Goal: Check status: Check status

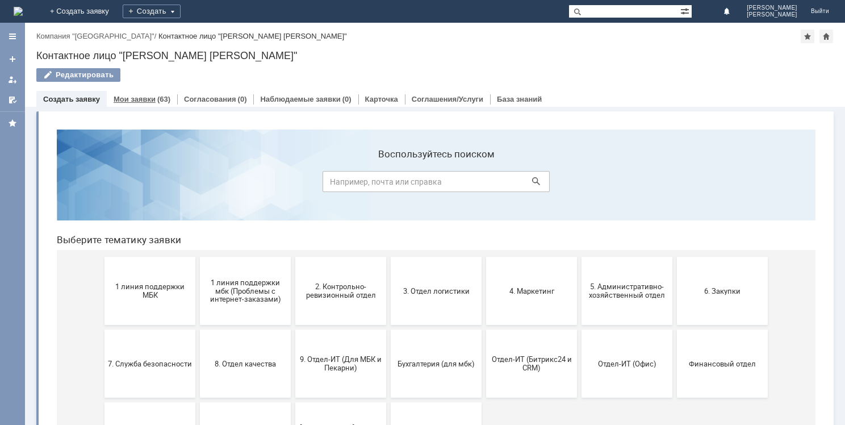
click at [145, 97] on link "Мои заявки" at bounding box center [135, 99] width 42 height 9
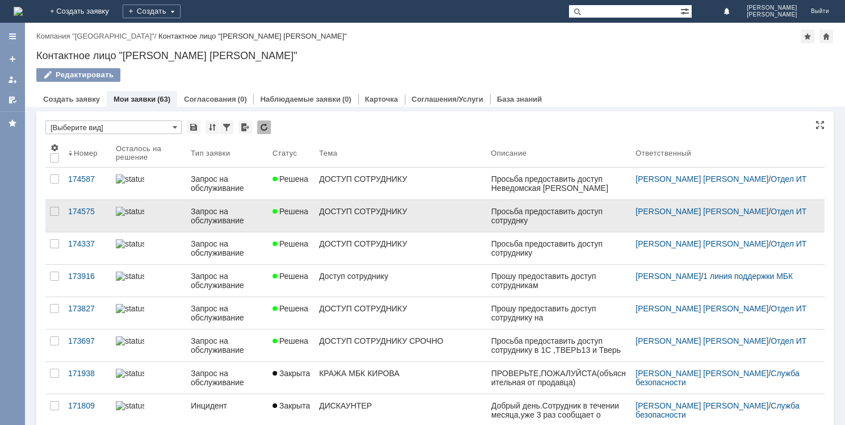
click at [384, 212] on div "ДОСТУП СОТРУДНИКУ" at bounding box center [400, 211] width 163 height 9
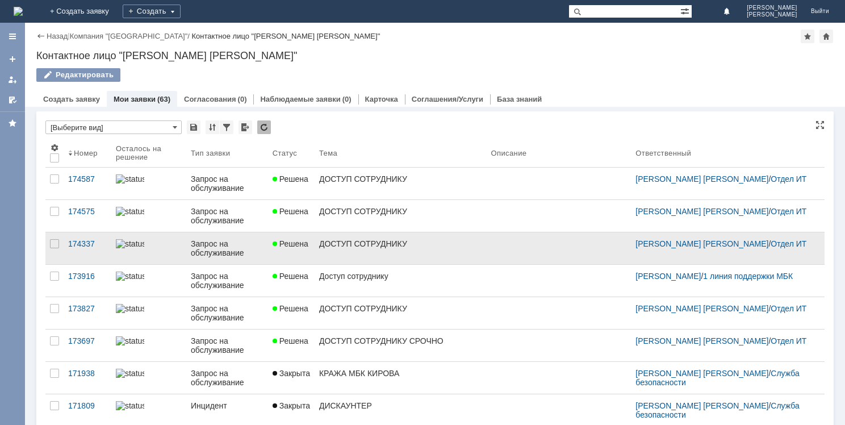
click at [403, 245] on div "ДОСТУП СОТРУДНИКУ" at bounding box center [400, 243] width 163 height 9
